Goal: Information Seeking & Learning: Learn about a topic

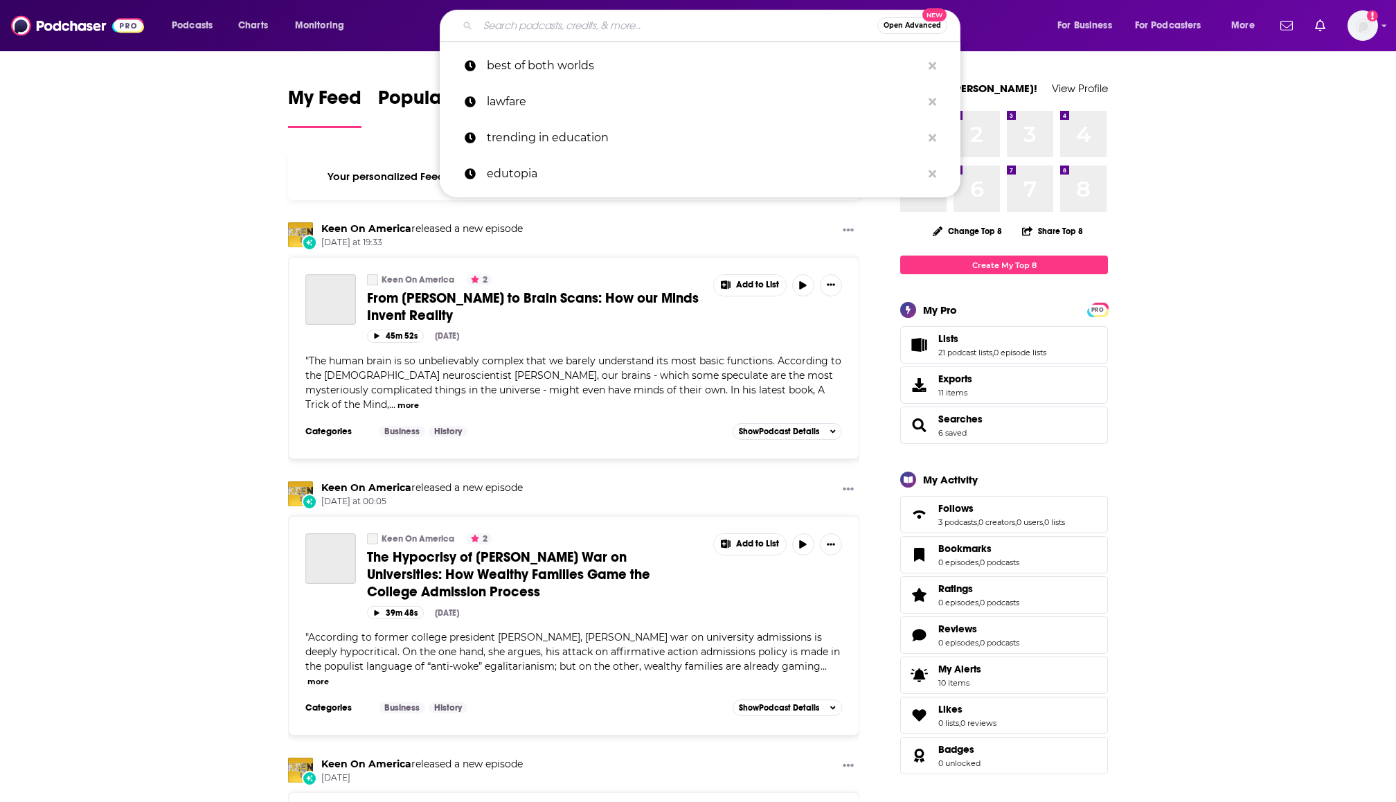
click at [540, 25] on input "Search podcasts, credits, & more..." at bounding box center [678, 26] width 400 height 22
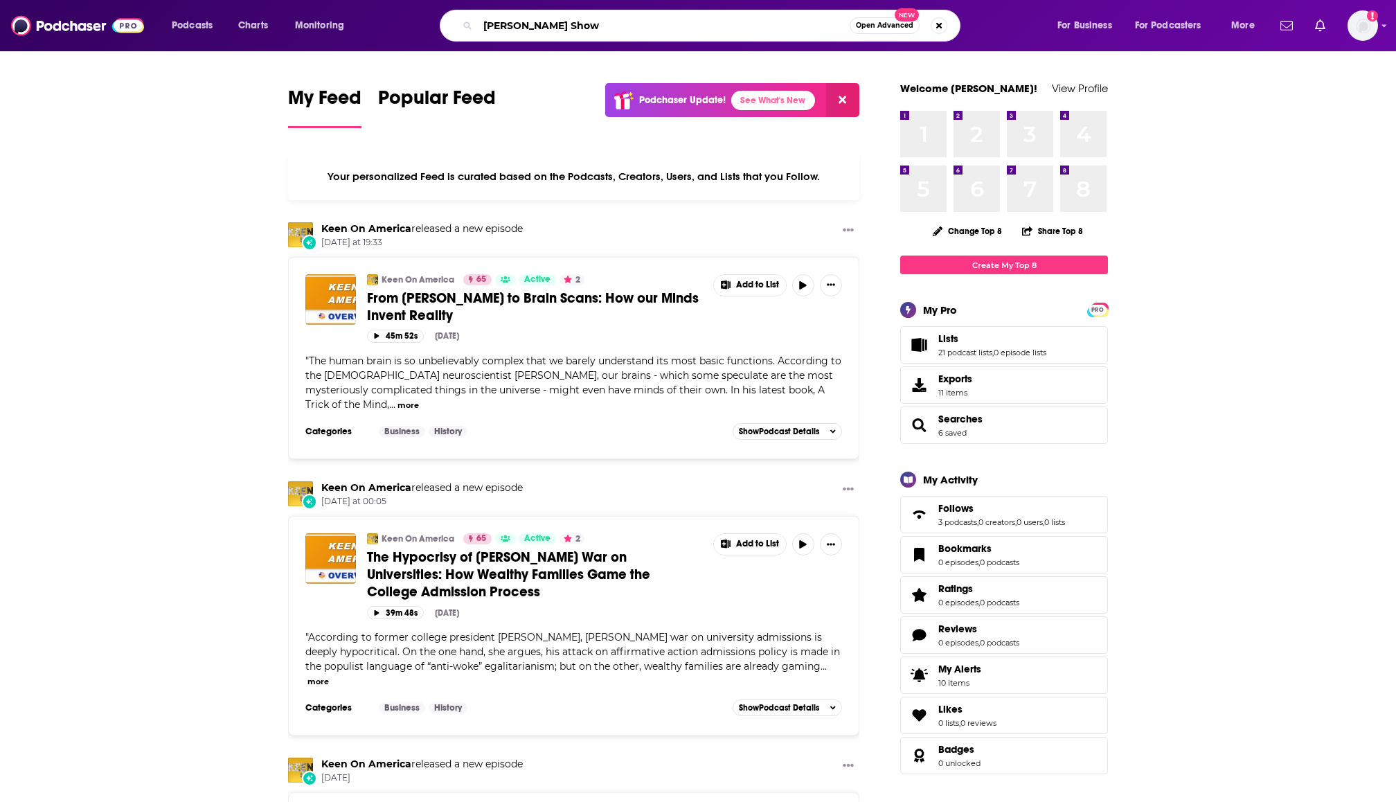
type input "[PERSON_NAME] Show"
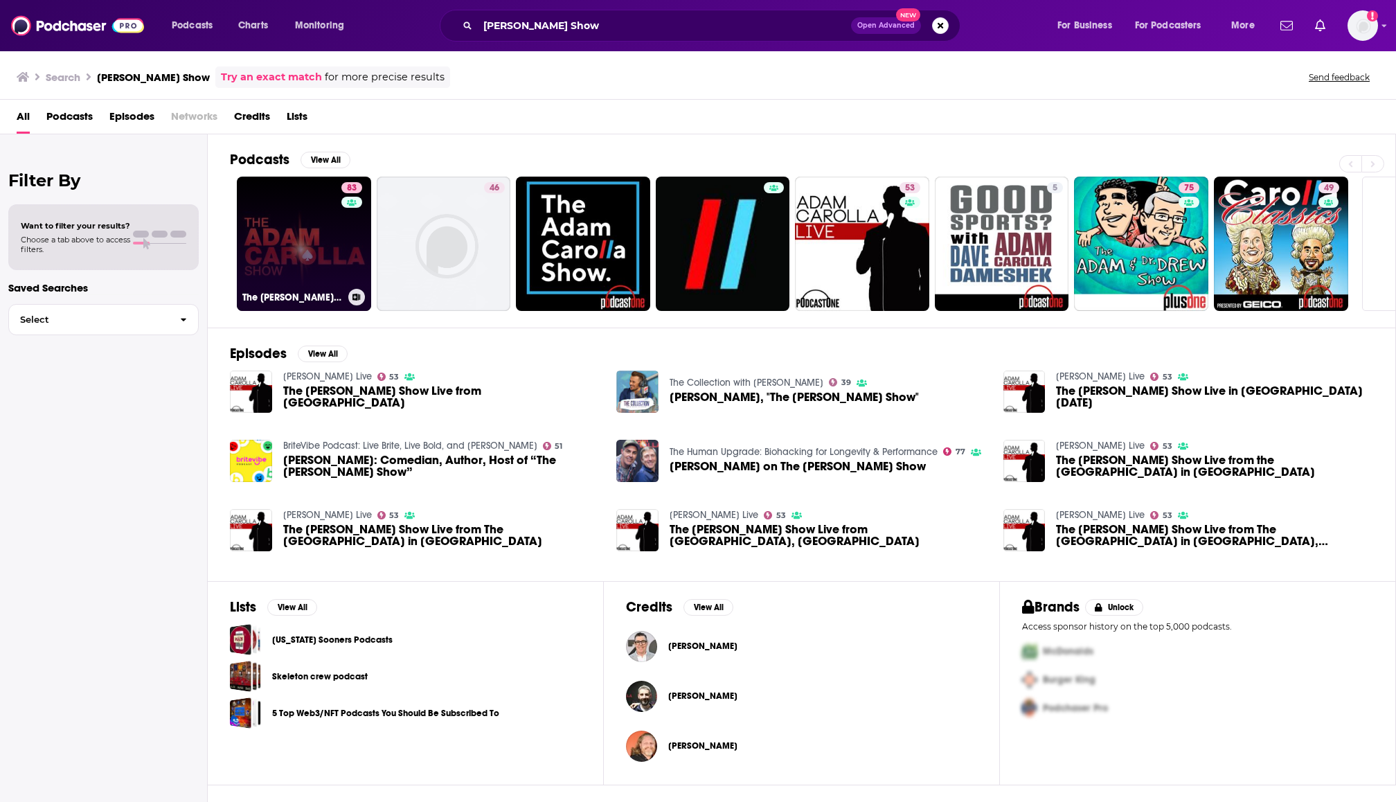
click at [279, 231] on link "83 The [PERSON_NAME] Show" at bounding box center [304, 244] width 134 height 134
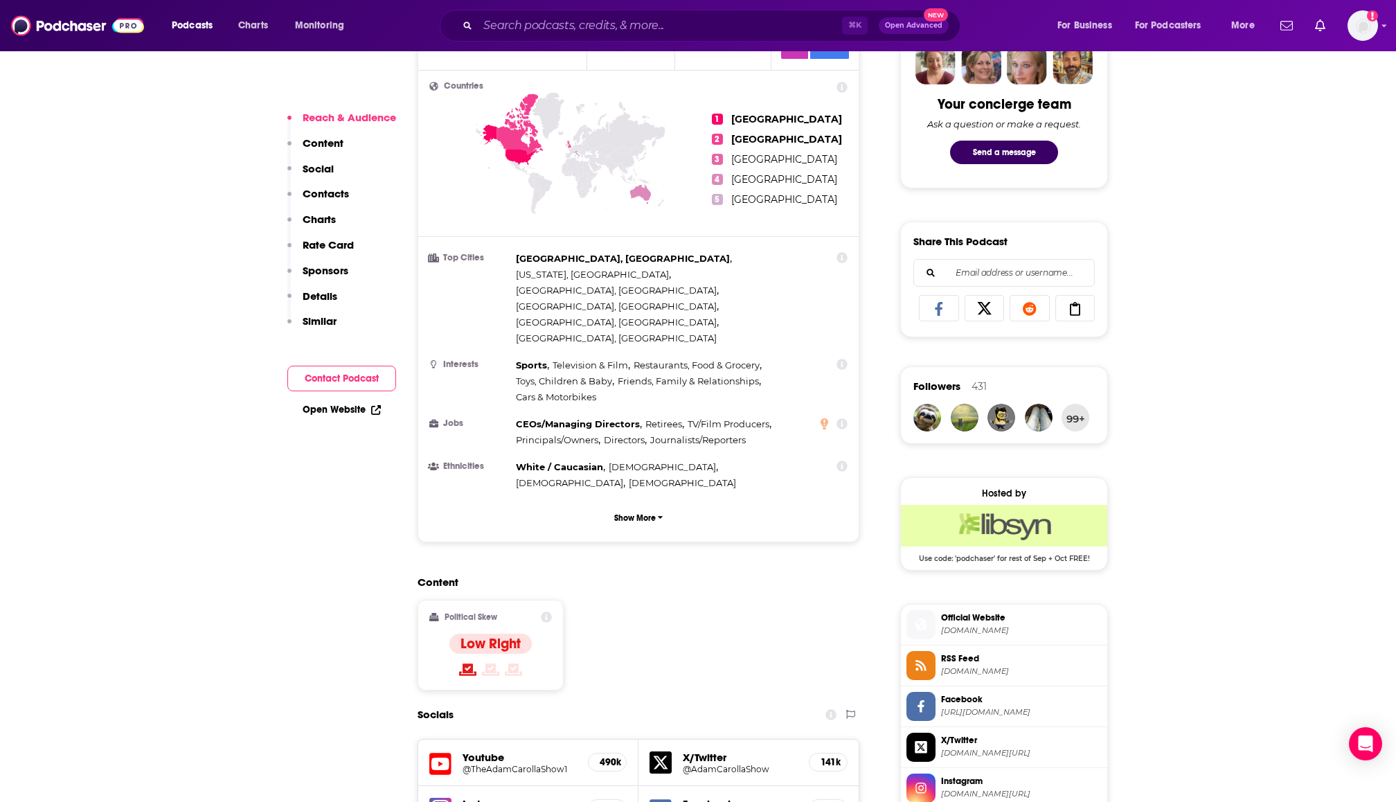
scroll to position [826, 0]
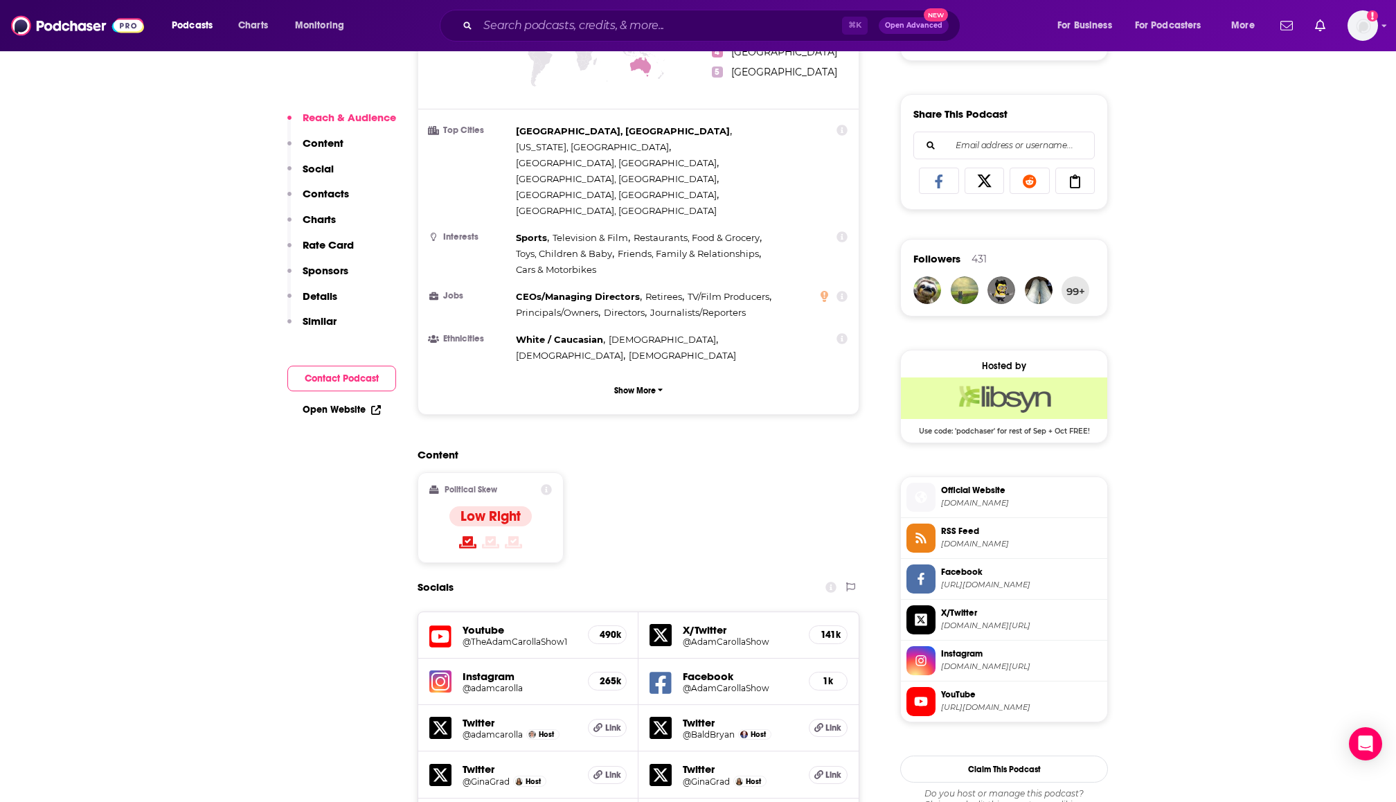
click at [706, 637] on h5 "@AdamCarollaShow" at bounding box center [740, 642] width 115 height 10
